Goal: Task Accomplishment & Management: Use online tool/utility

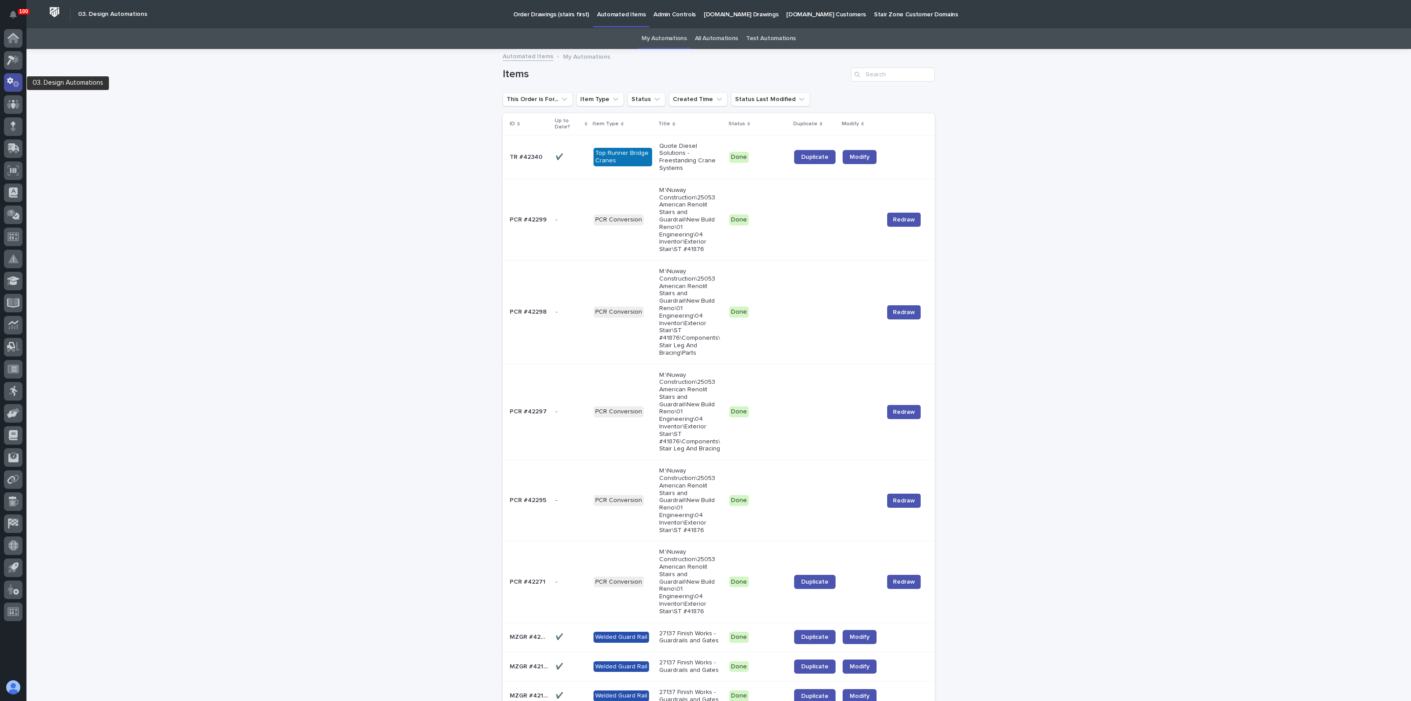
click at [10, 76] on div at bounding box center [13, 82] width 19 height 19
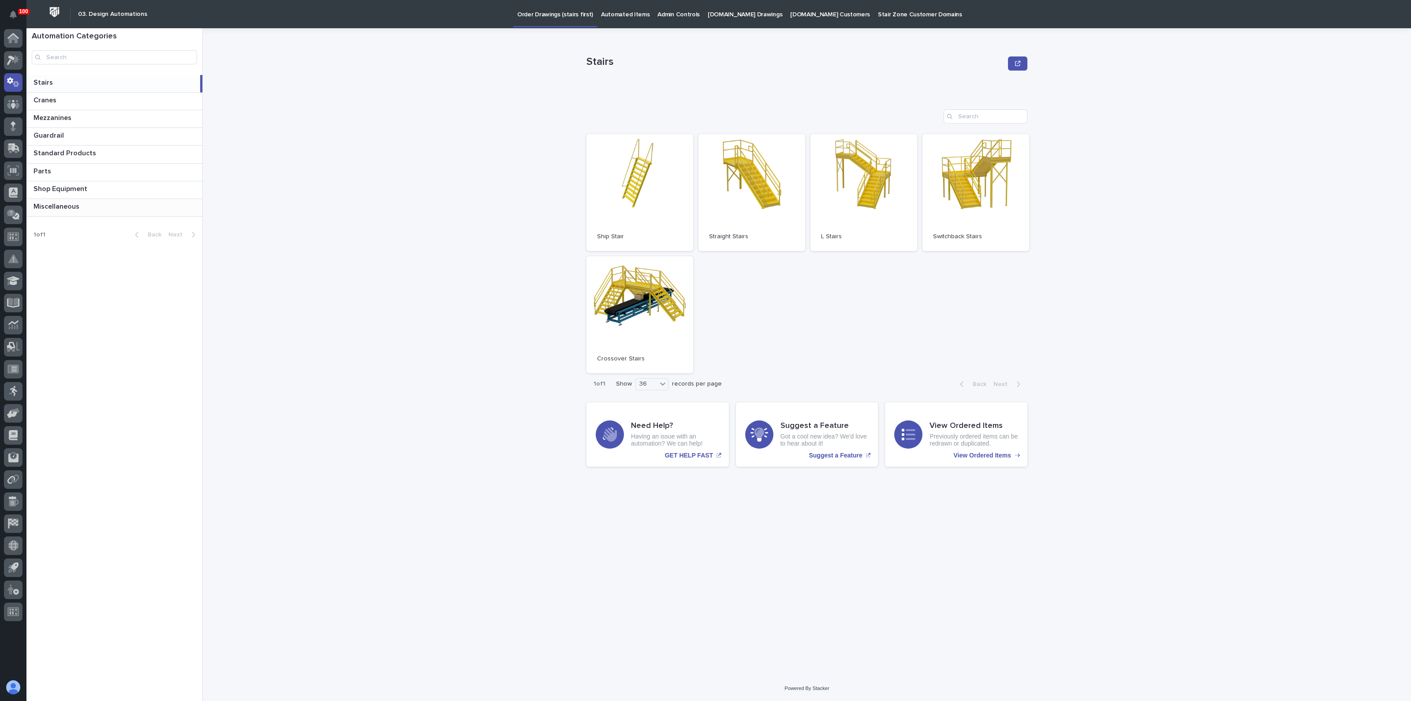
click at [55, 209] on p "Miscellaneous" at bounding box center [58, 206] width 48 height 10
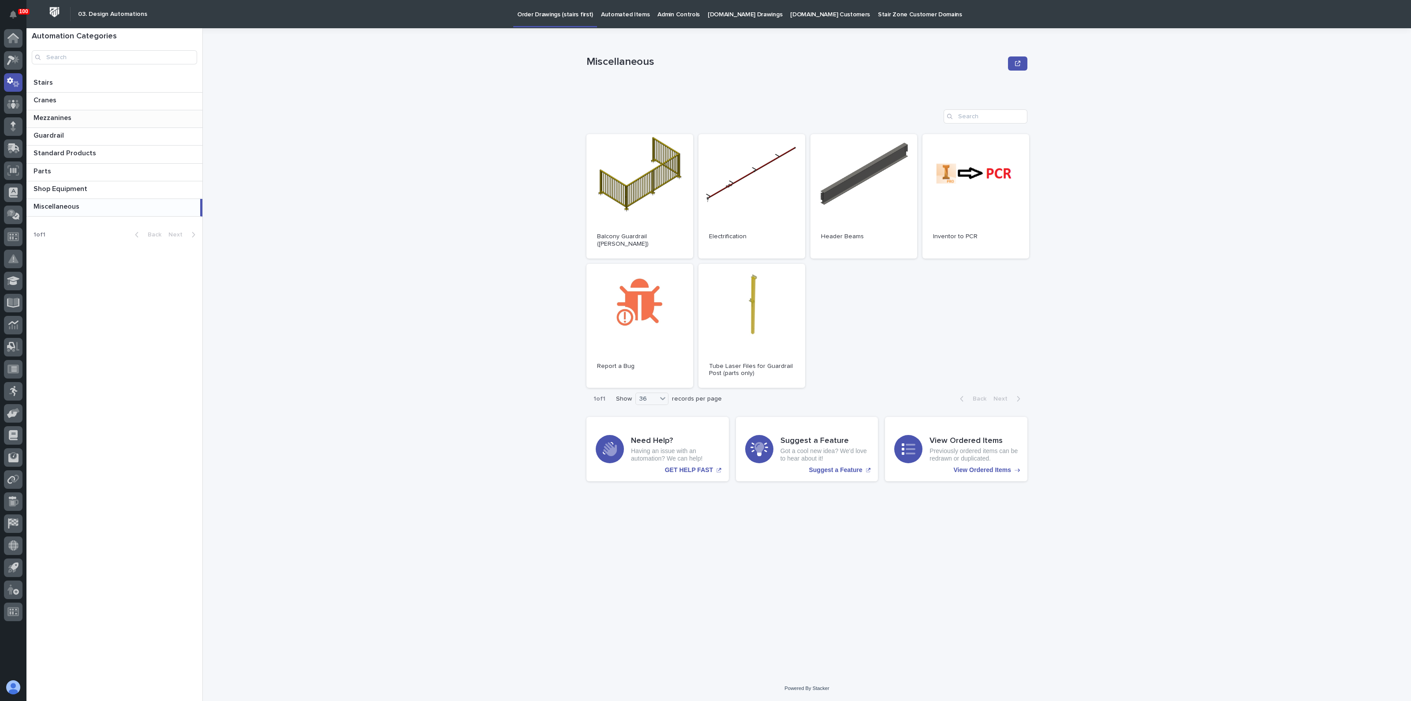
click at [67, 120] on p "Mezzanines" at bounding box center [54, 117] width 40 height 10
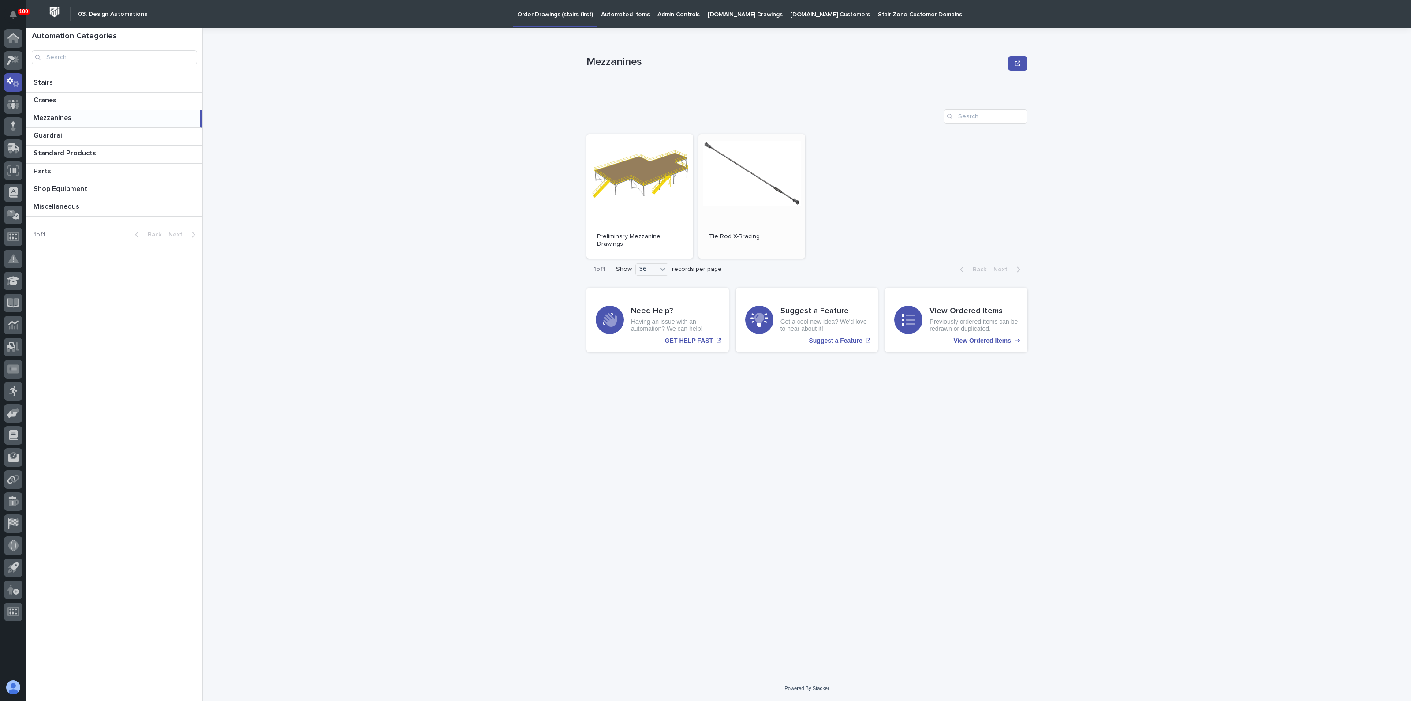
click at [736, 186] on link "Open" at bounding box center [752, 196] width 107 height 124
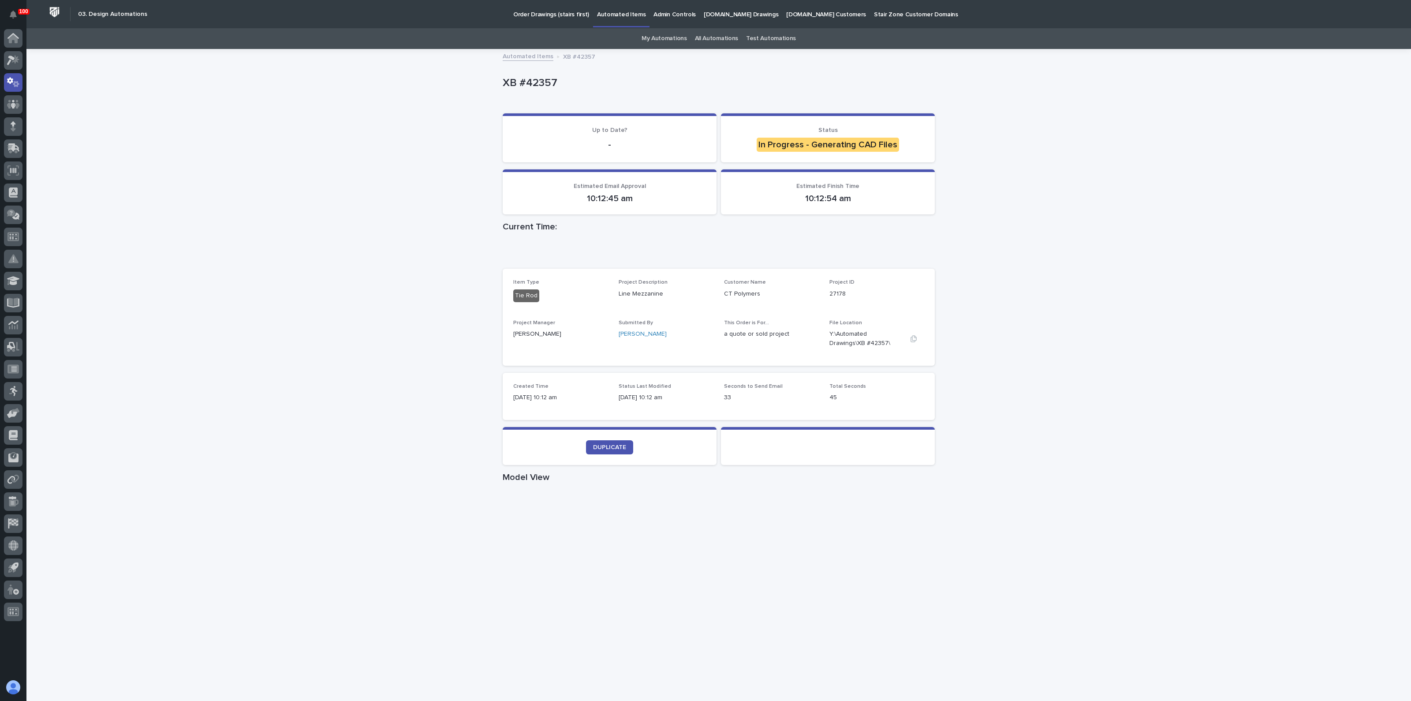
drag, startPoint x: 862, startPoint y: 337, endPoint x: 884, endPoint y: 338, distance: 21.6
click at [862, 337] on p "Y:\Automated Drawings\XB #42357\" at bounding box center [867, 338] width 74 height 19
click at [910, 335] on icon "button" at bounding box center [913, 338] width 7 height 7
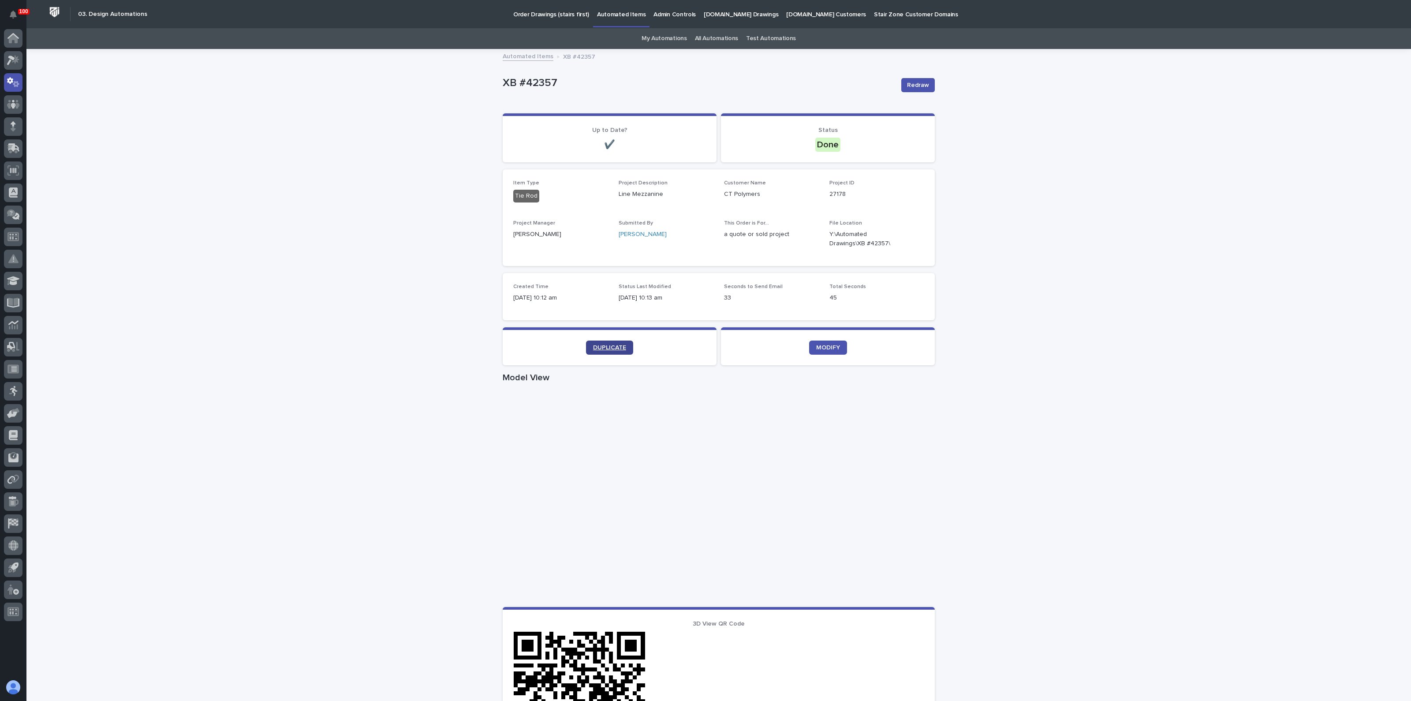
click at [611, 348] on span "DUPLICATE" at bounding box center [609, 347] width 33 height 6
